Goal: Information Seeking & Learning: Learn about a topic

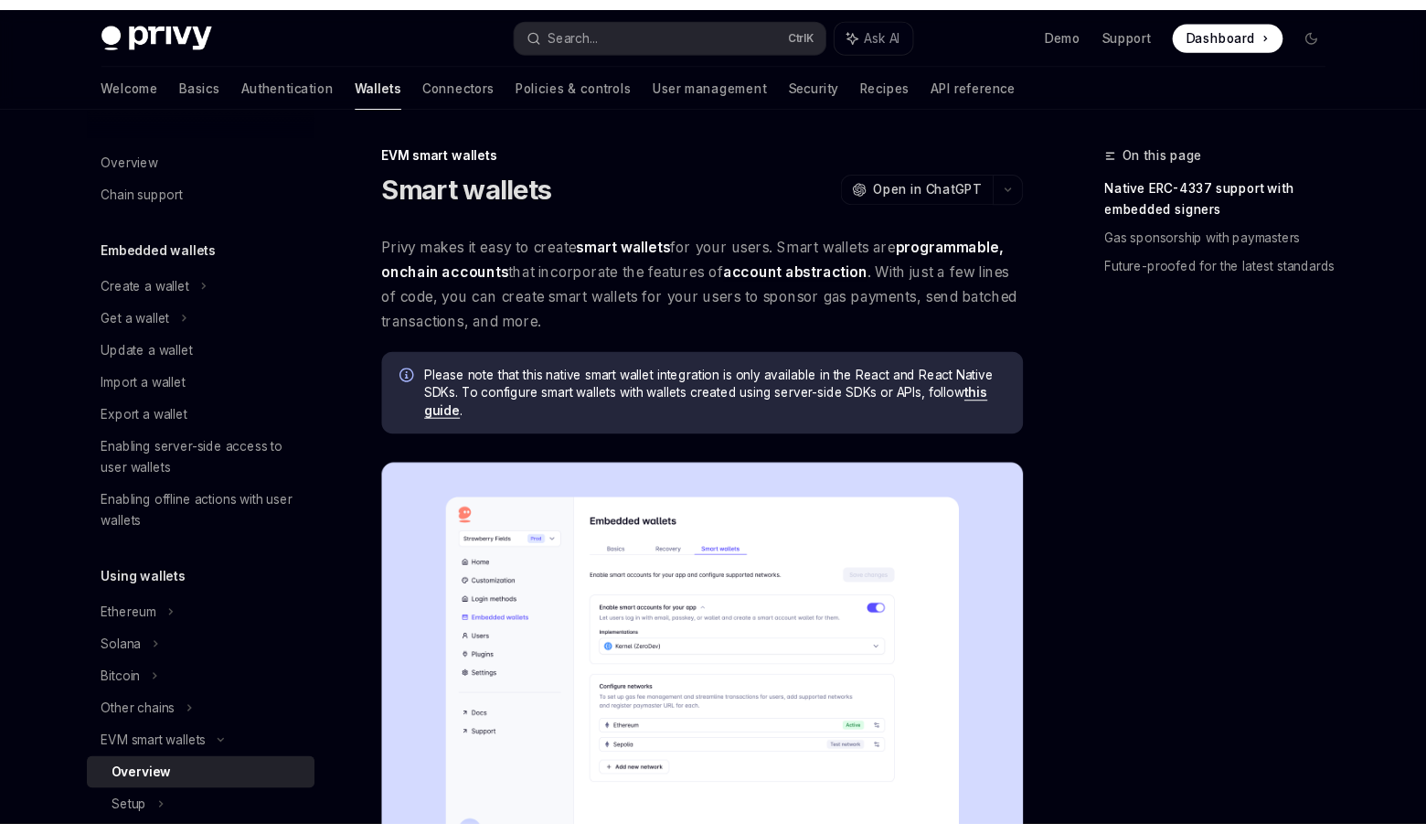
scroll to position [549, 0]
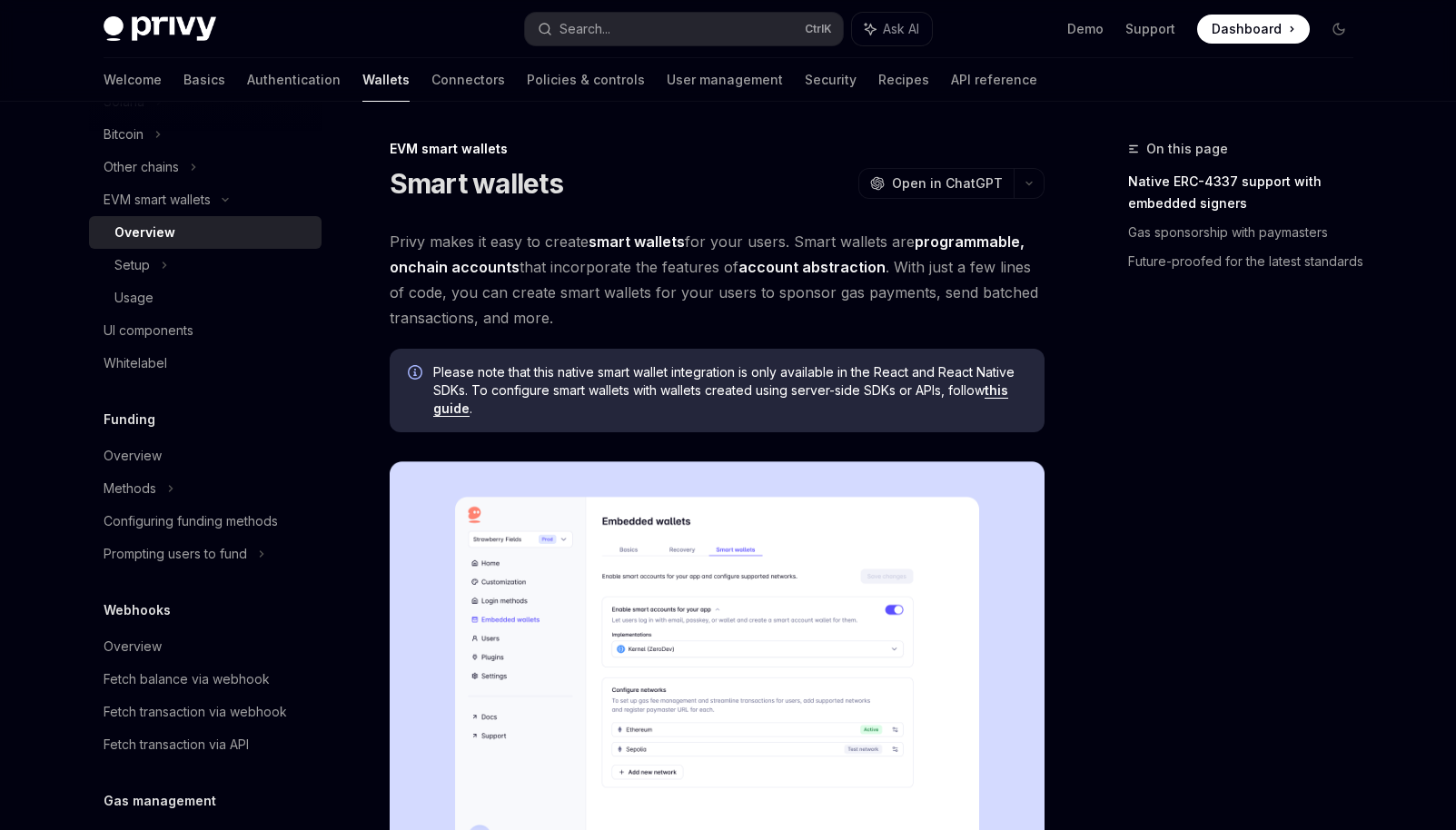
type textarea "*"
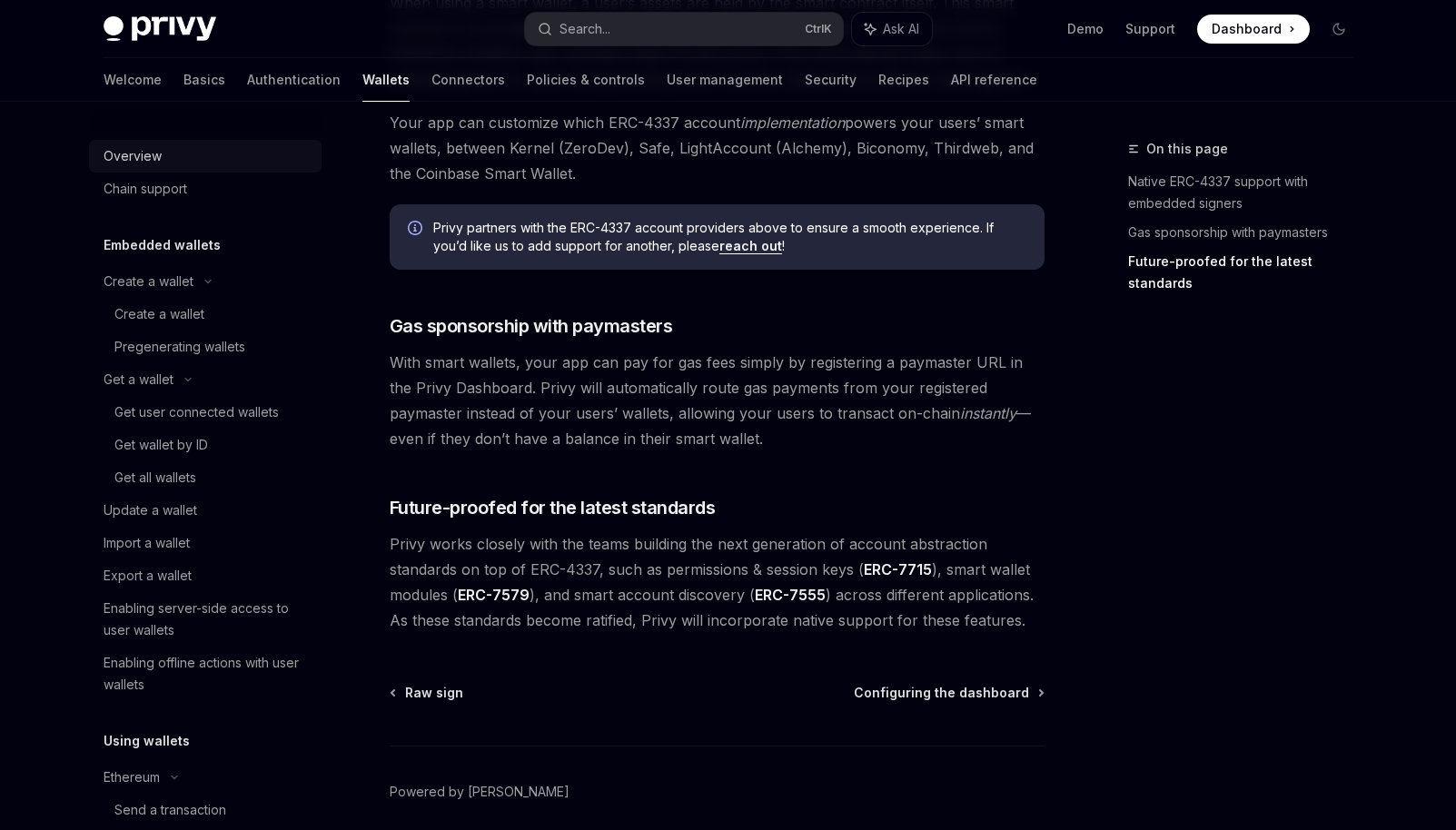
click at [148, 168] on link "Overview" at bounding box center [206, 156] width 232 height 33
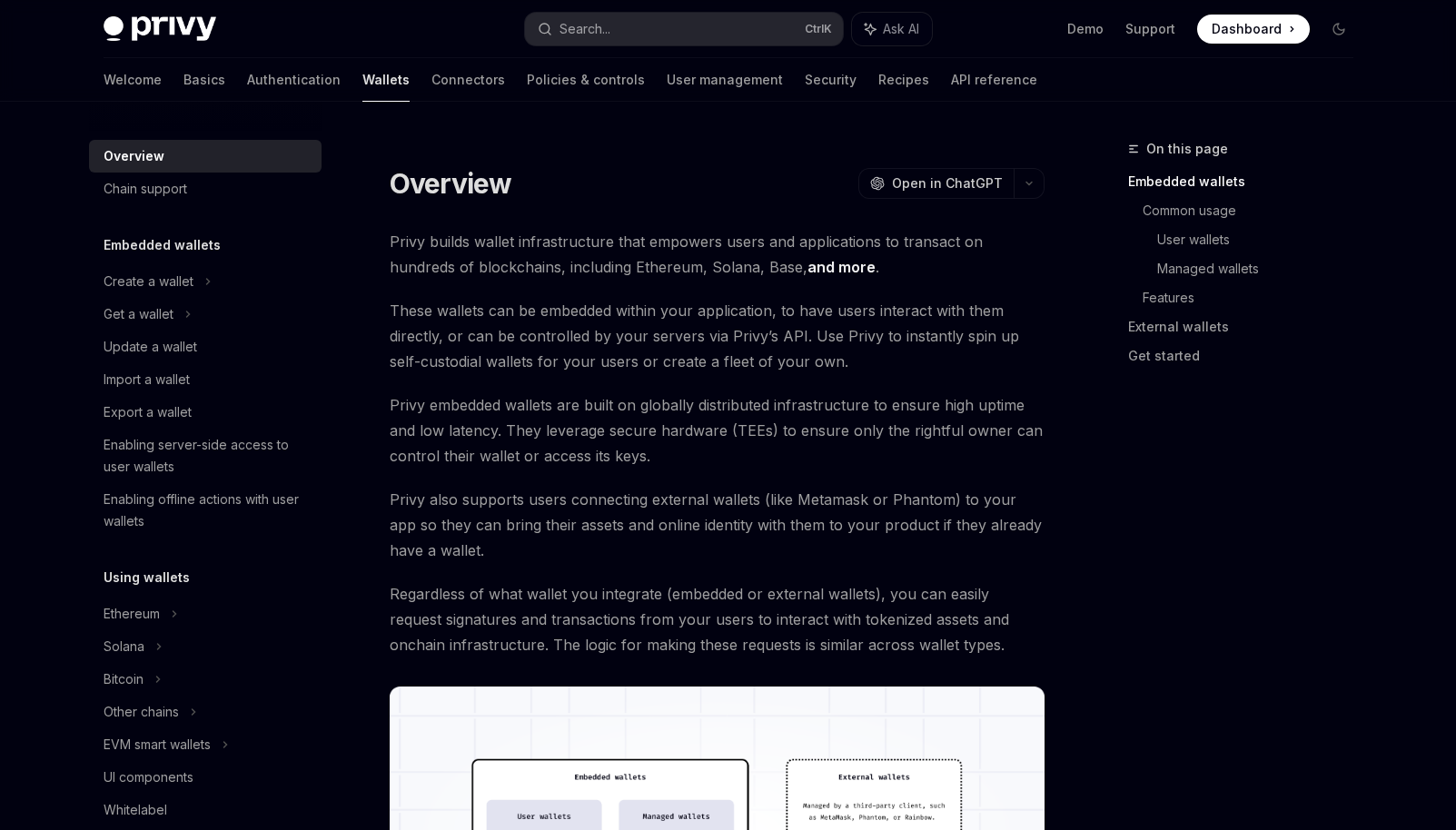
type textarea "*"
